Goal: Entertainment & Leisure: Consume media (video, audio)

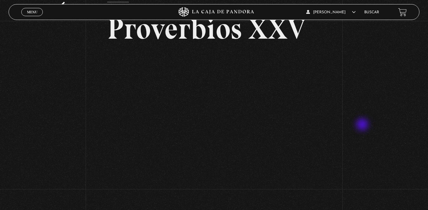
scroll to position [9, 0]
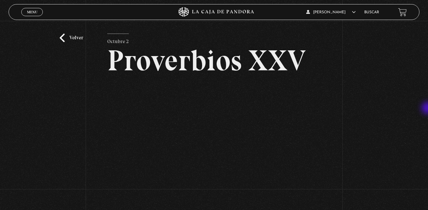
drag, startPoint x: 426, startPoint y: 103, endPoint x: 430, endPoint y: 115, distance: 12.8
click at [427, 115] on html "ingresar al sitio Ver Video Más Información Solicitar Por favor coloque su disp…" at bounding box center [214, 163] width 428 height 345
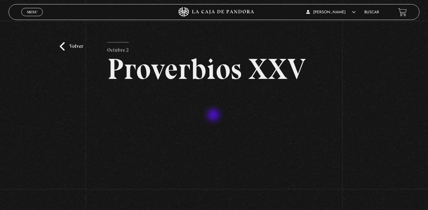
scroll to position [32, 0]
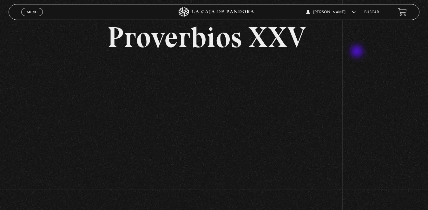
click at [353, 65] on div "Volver Octubre 2 Proverbios XXV" at bounding box center [214, 102] width 428 height 227
click at [386, 114] on div "Volver Octubre 2 Proverbios XXV" at bounding box center [214, 102] width 428 height 227
drag, startPoint x: 385, startPoint y: 79, endPoint x: 380, endPoint y: 81, distance: 5.1
click at [385, 79] on div "Volver Octubre 2 Proverbios XXV" at bounding box center [214, 102] width 428 height 227
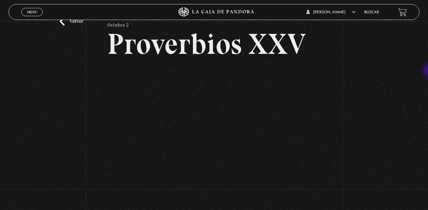
scroll to position [0, 0]
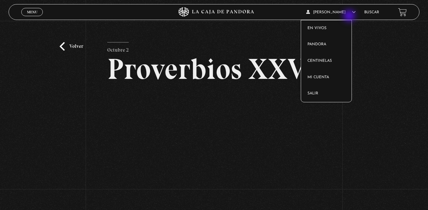
click at [344, 14] on span "CARLA MAYELA PANIAGUA JIMENEZ" at bounding box center [330, 12] width 49 height 4
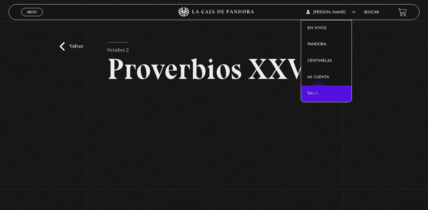
click at [318, 91] on link "Salir" at bounding box center [326, 94] width 51 height 16
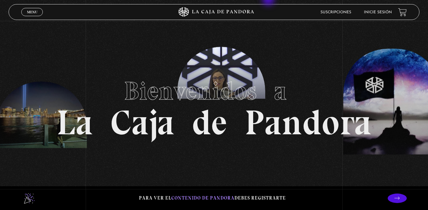
drag, startPoint x: 255, startPoint y: 14, endPoint x: 247, endPoint y: 27, distance: 14.6
